Goal: Find contact information: Find contact information

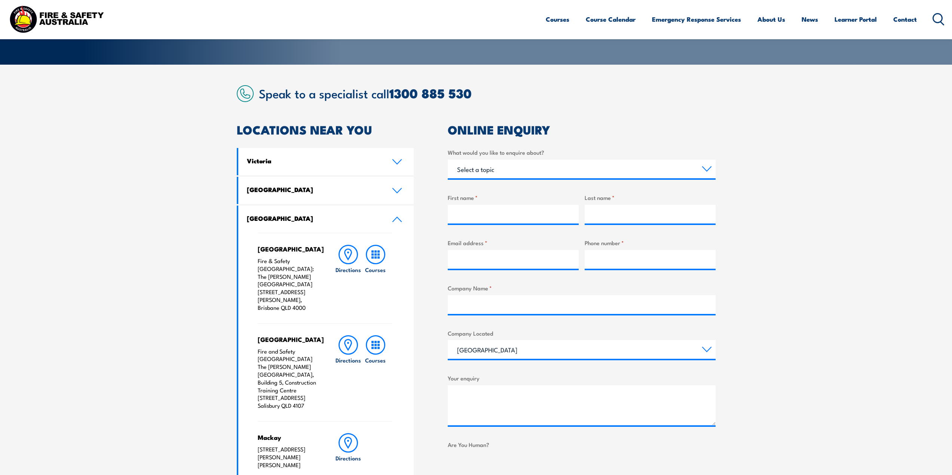
drag, startPoint x: 310, startPoint y: 391, endPoint x: 260, endPoint y: 373, distance: 52.8
click at [260, 373] on p "Fire and Safety [GEOGRAPHIC_DATA] The [PERSON_NAME][GEOGRAPHIC_DATA], Building …" at bounding box center [289, 379] width 62 height 62
click at [300, 382] on p "Fire and Safety [GEOGRAPHIC_DATA] The [PERSON_NAME][GEOGRAPHIC_DATA], Building …" at bounding box center [289, 379] width 62 height 62
drag, startPoint x: 312, startPoint y: 395, endPoint x: 257, endPoint y: 376, distance: 58.5
click at [257, 376] on div "Brisbane City Fire & Safety [GEOGRAPHIC_DATA]: [GEOGRAPHIC_DATA][PERSON_NAME] […" at bounding box center [326, 400] width 176 height 335
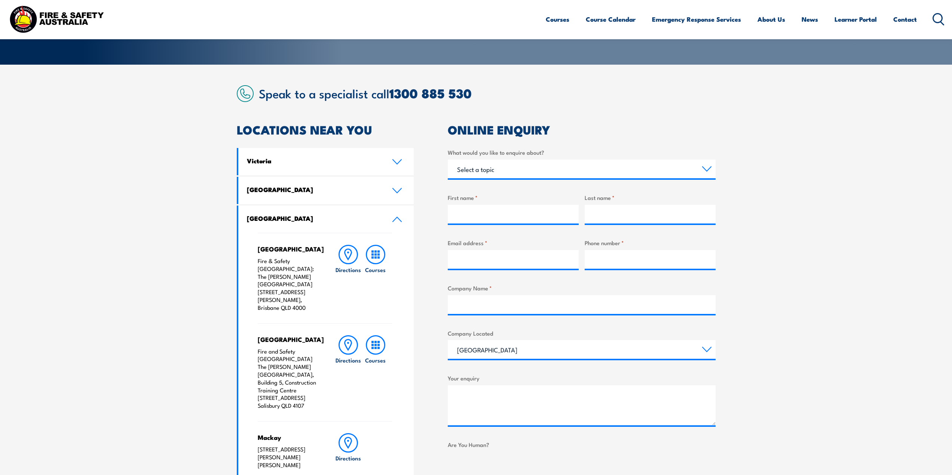
copy p "[STREET_ADDRESS]"
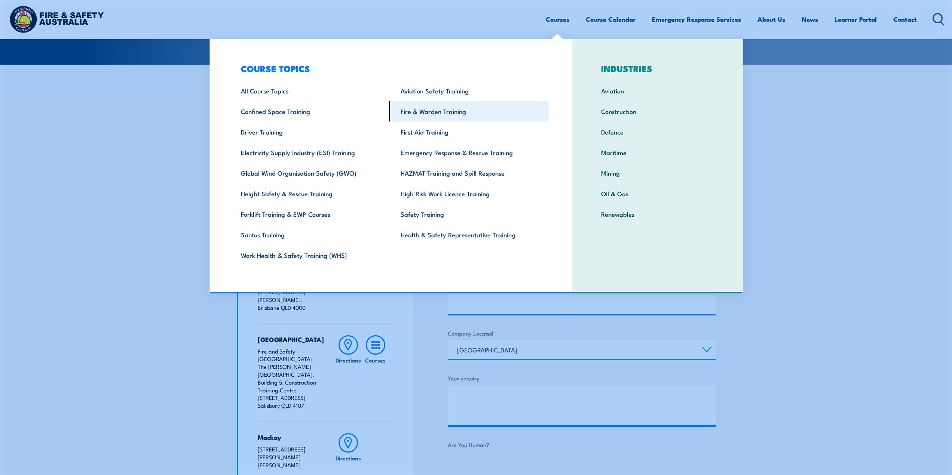
click at [419, 115] on link "Fire & Warden Training" at bounding box center [469, 111] width 160 height 21
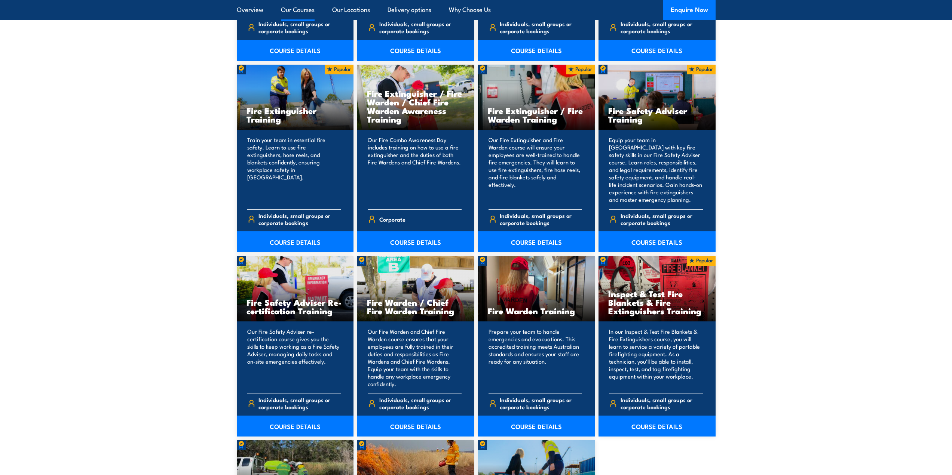
scroll to position [860, 0]
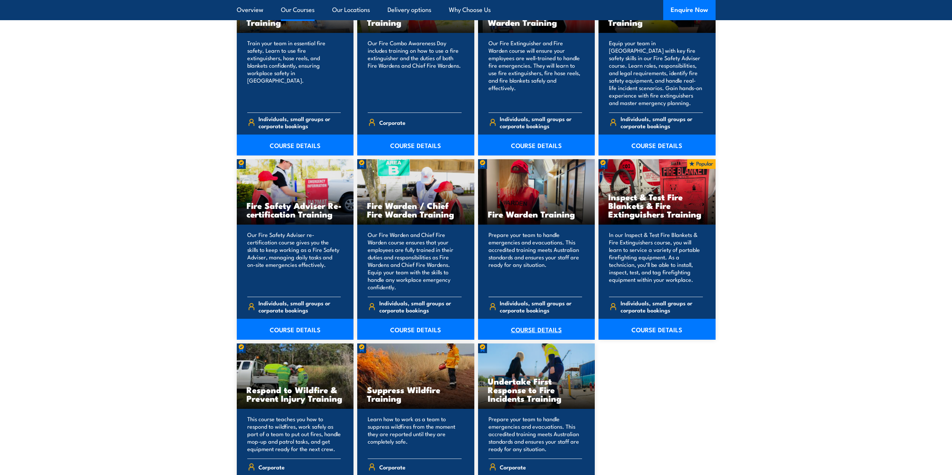
click at [540, 330] on link "COURSE DETAILS" at bounding box center [536, 329] width 117 height 21
